Goal: Find specific fact: Find contact information

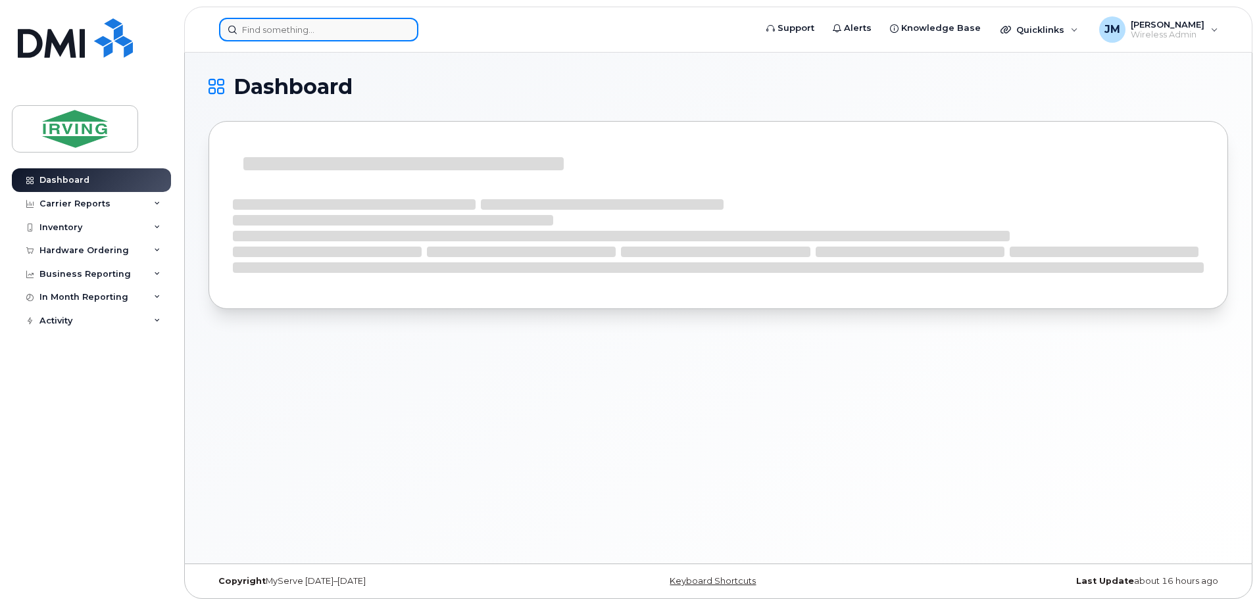
click at [294, 35] on input at bounding box center [318, 30] width 199 height 24
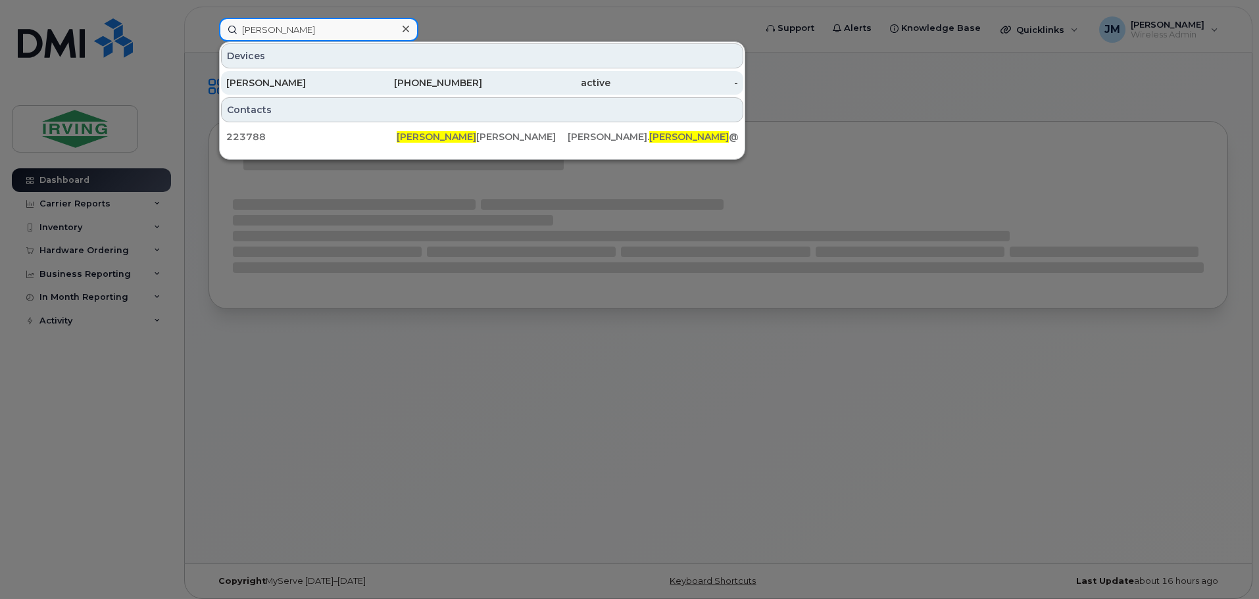
type input "[PERSON_NAME]"
click at [288, 80] on div "[PERSON_NAME]" at bounding box center [290, 82] width 128 height 13
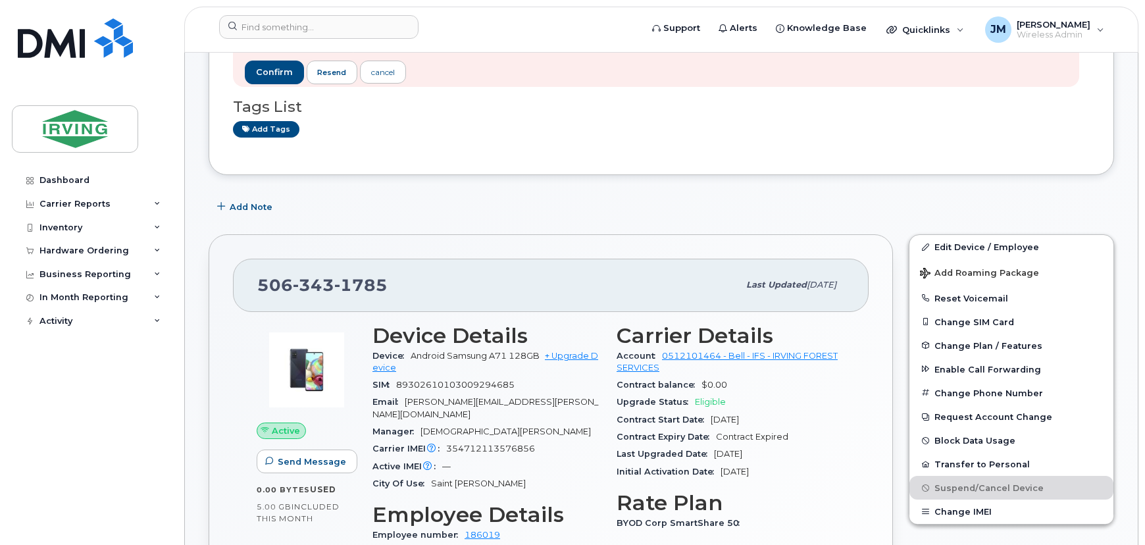
scroll to position [299, 0]
drag, startPoint x: 392, startPoint y: 282, endPoint x: 248, endPoint y: 286, distance: 143.5
click at [248, 286] on div "506 343 1785 Last updated Oct 06, 2025" at bounding box center [551, 284] width 636 height 53
copy span "506 343 1785"
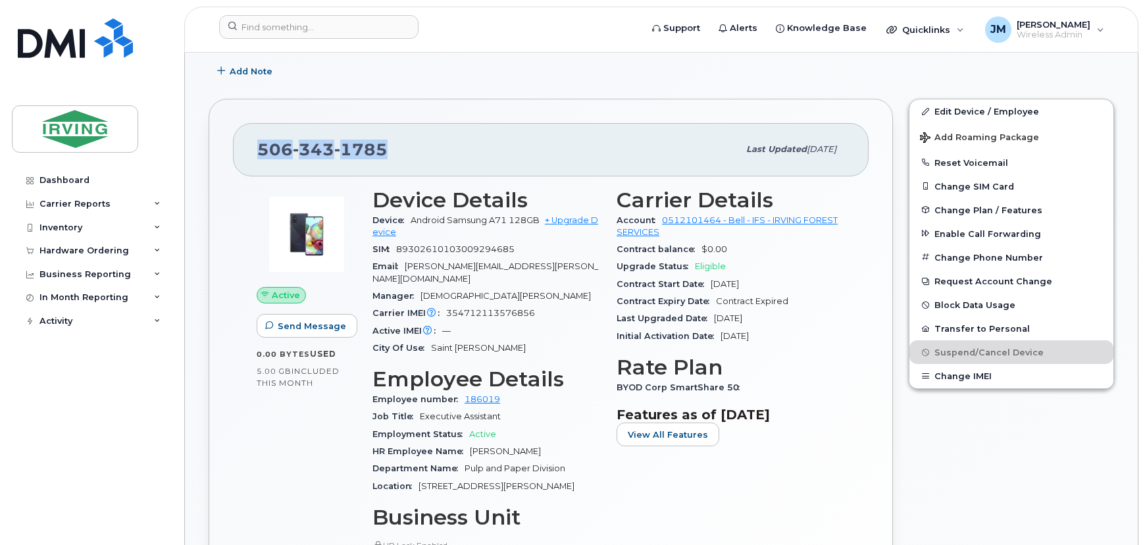
scroll to position [478, 0]
